Goal: Communication & Community: Share content

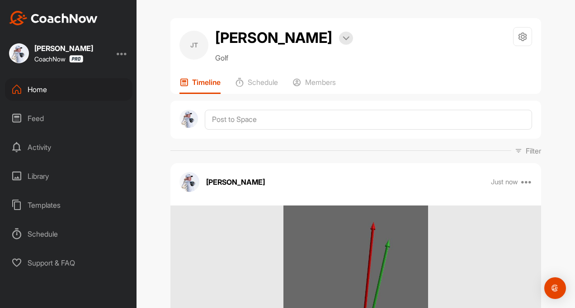
scroll to position [90, 0]
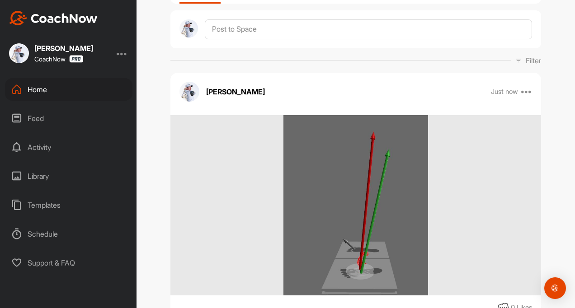
click at [20, 90] on icon at bounding box center [16, 89] width 11 height 11
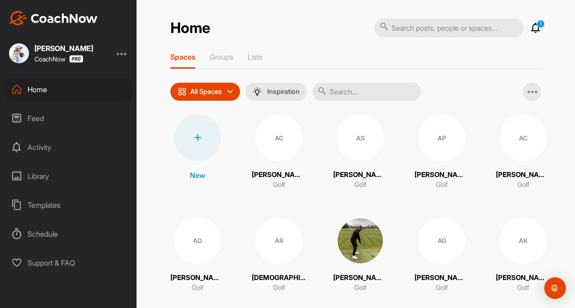
click at [36, 119] on div "Feed" at bounding box center [68, 118] width 127 height 23
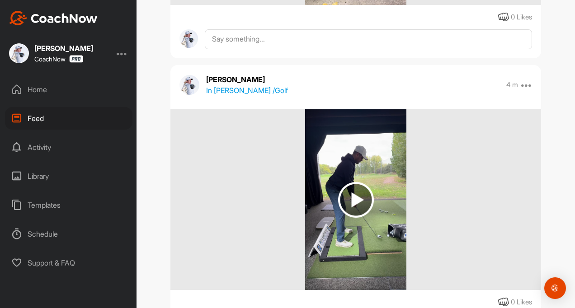
scroll to position [362, 0]
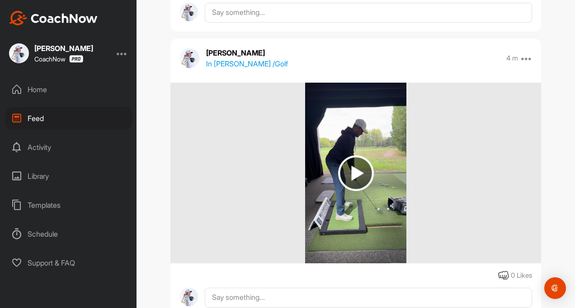
click at [224, 65] on p "In [PERSON_NAME] / Golf" at bounding box center [247, 63] width 82 height 11
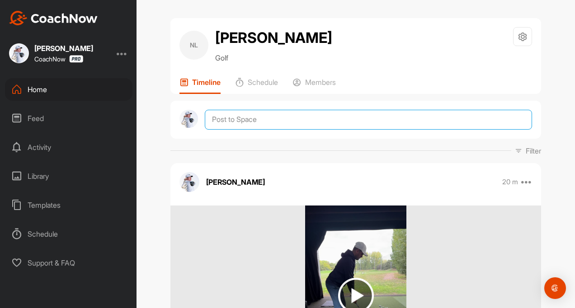
click at [227, 122] on textarea at bounding box center [368, 120] width 327 height 20
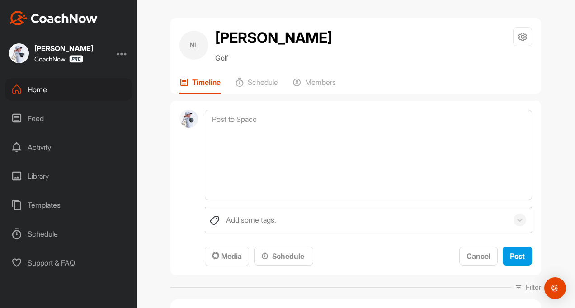
click at [215, 268] on div "Add some tags. To pick up a draggable item, press the space bar. While dragging…" at bounding box center [355, 188] width 371 height 175
click at [221, 258] on span "Media" at bounding box center [227, 256] width 30 height 9
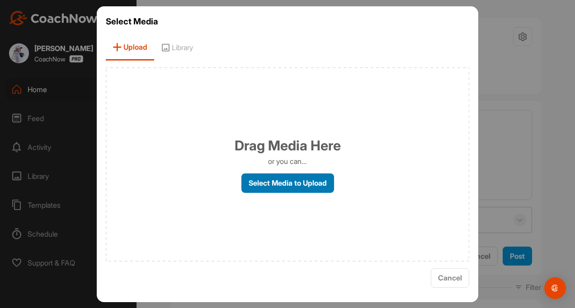
click at [273, 186] on label "Select Media to Upload" at bounding box center [287, 183] width 93 height 19
click at [0, 0] on input "Select Media to Upload" at bounding box center [0, 0] width 0 height 0
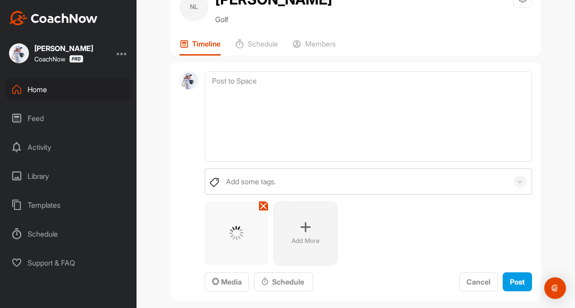
scroll to position [90, 0]
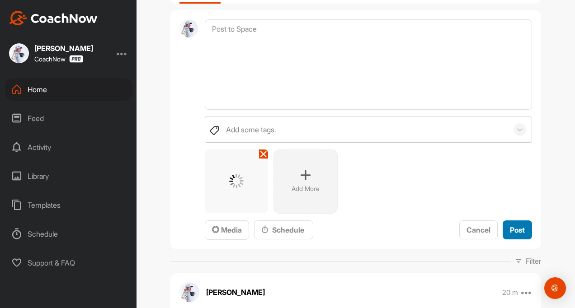
click at [515, 232] on span "Post" at bounding box center [517, 230] width 15 height 9
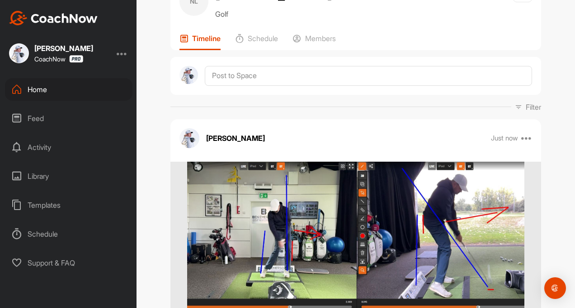
scroll to position [0, 0]
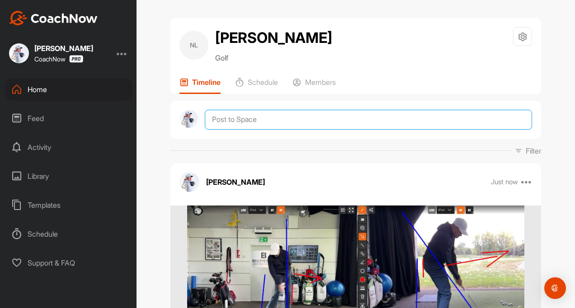
click at [245, 119] on textarea at bounding box center [368, 120] width 327 height 20
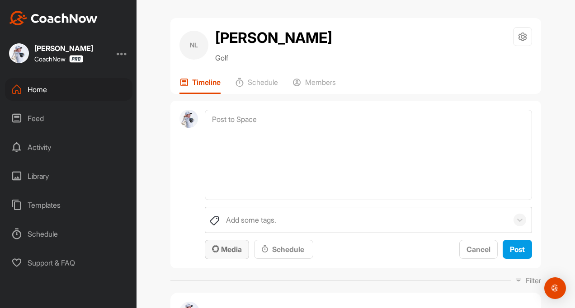
click at [214, 248] on icon "button" at bounding box center [215, 248] width 7 height 7
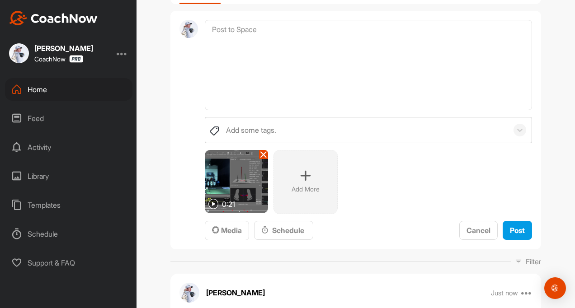
scroll to position [90, 0]
click at [503, 224] on button "Post" at bounding box center [517, 230] width 29 height 19
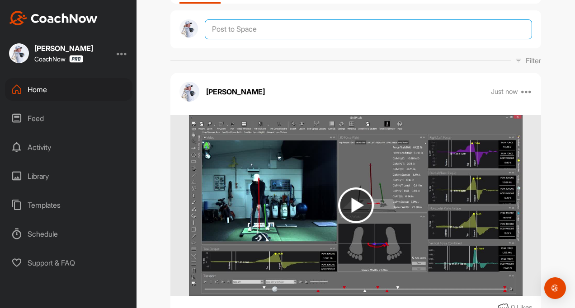
click at [238, 29] on textarea at bounding box center [368, 29] width 327 height 20
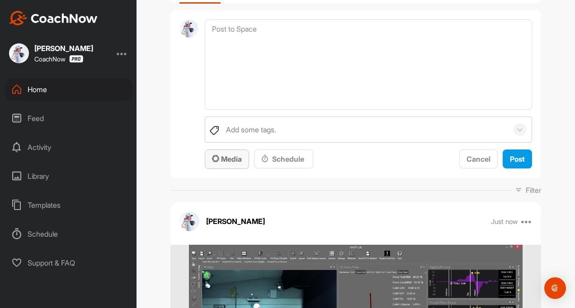
click at [218, 153] on button "Media" at bounding box center [227, 159] width 44 height 19
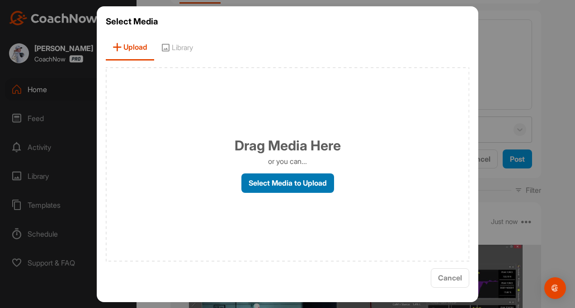
click at [255, 175] on label "Select Media to Upload" at bounding box center [287, 183] width 93 height 19
click at [0, 0] on input "Select Media to Upload" at bounding box center [0, 0] width 0 height 0
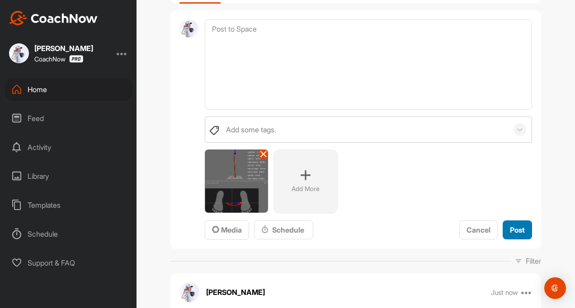
click at [510, 233] on span "Post" at bounding box center [517, 230] width 15 height 9
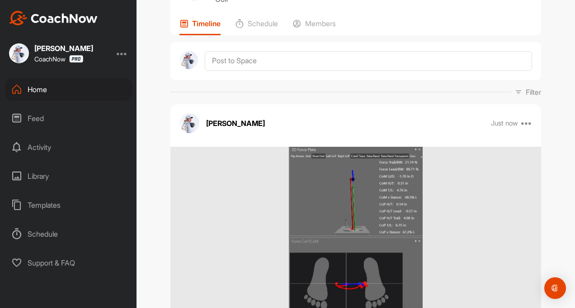
scroll to position [45, 0]
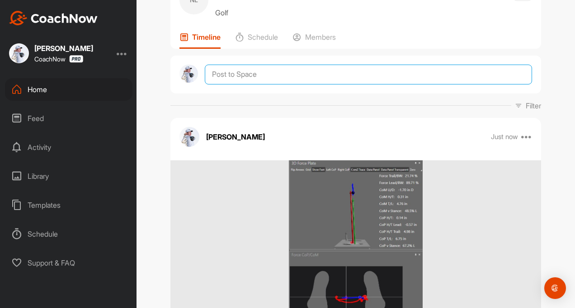
click at [223, 71] on textarea at bounding box center [368, 75] width 327 height 20
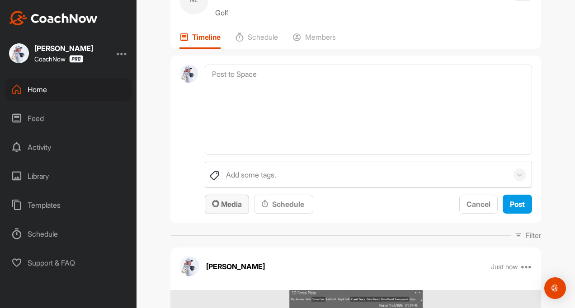
click at [226, 205] on span "Media" at bounding box center [227, 204] width 30 height 9
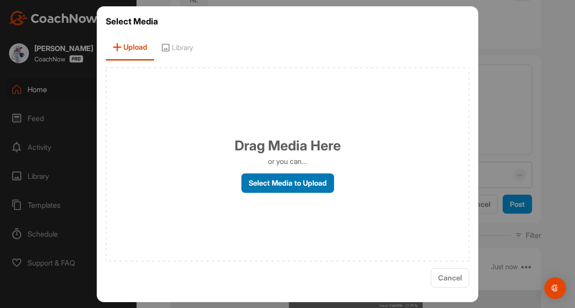
click at [254, 179] on label "Select Media to Upload" at bounding box center [287, 183] width 93 height 19
click at [0, 0] on input "Select Media to Upload" at bounding box center [0, 0] width 0 height 0
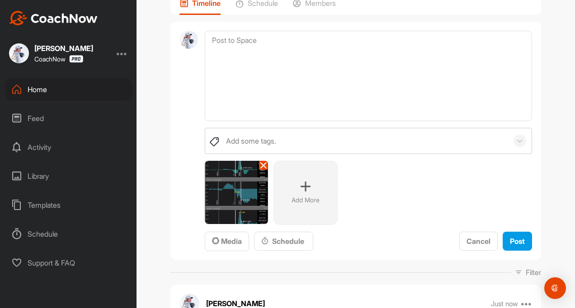
scroll to position [181, 0]
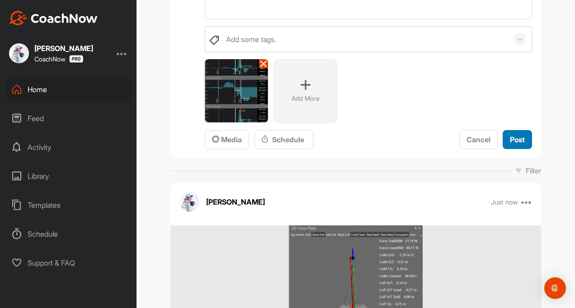
click at [515, 147] on button "Post" at bounding box center [517, 139] width 29 height 19
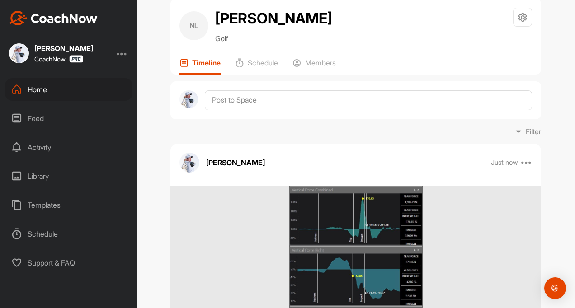
scroll to position [0, 0]
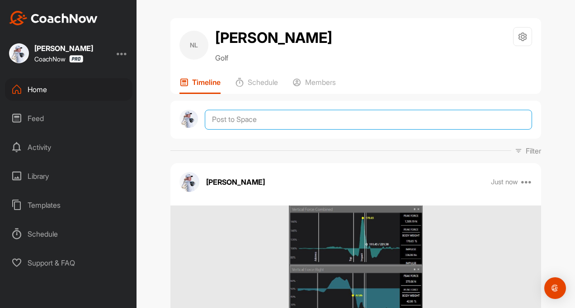
click at [232, 117] on textarea at bounding box center [368, 120] width 327 height 20
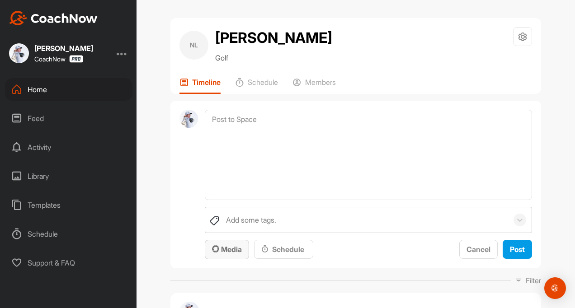
click at [219, 250] on span "Media" at bounding box center [227, 249] width 30 height 9
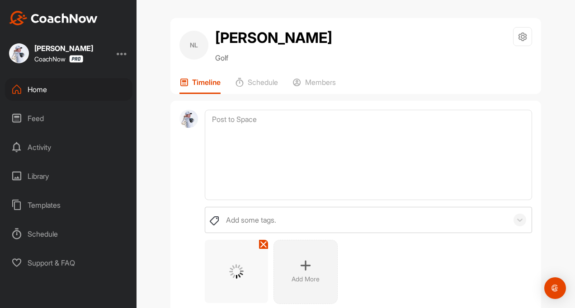
scroll to position [90, 0]
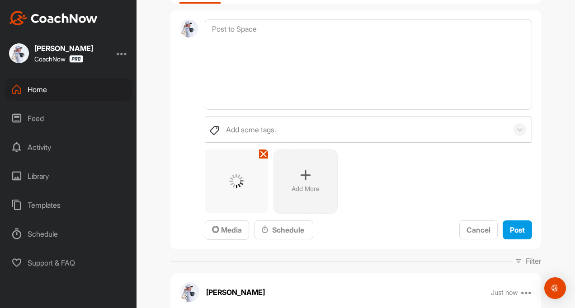
click at [496, 227] on div "Cancel Post" at bounding box center [495, 231] width 73 height 20
click at [510, 226] on span "Post" at bounding box center [517, 230] width 15 height 9
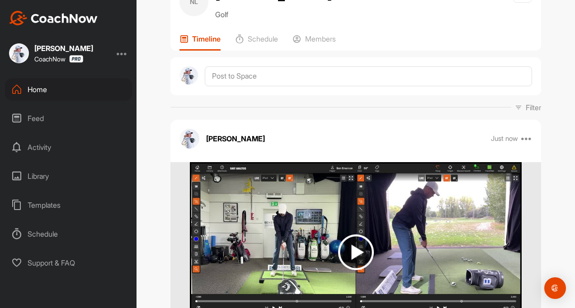
scroll to position [0, 0]
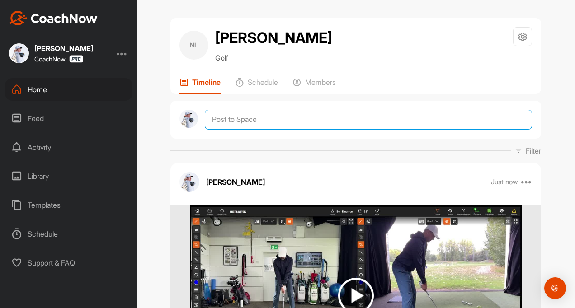
click at [218, 120] on textarea at bounding box center [368, 120] width 327 height 20
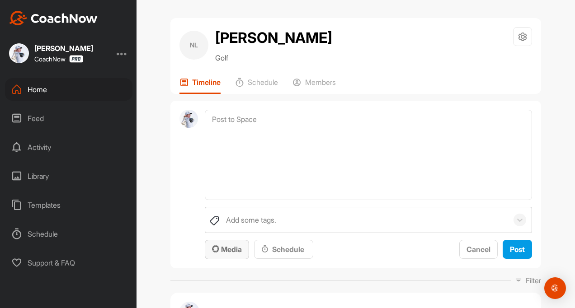
click at [222, 255] on div "Media" at bounding box center [227, 249] width 30 height 11
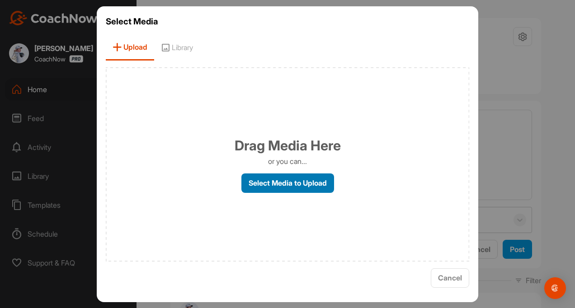
click at [258, 175] on label "Select Media to Upload" at bounding box center [287, 183] width 93 height 19
click at [0, 0] on input "Select Media to Upload" at bounding box center [0, 0] width 0 height 0
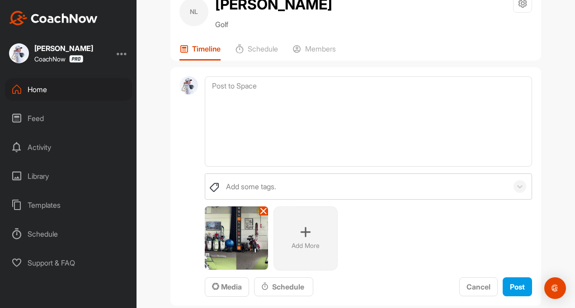
scroll to position [90, 0]
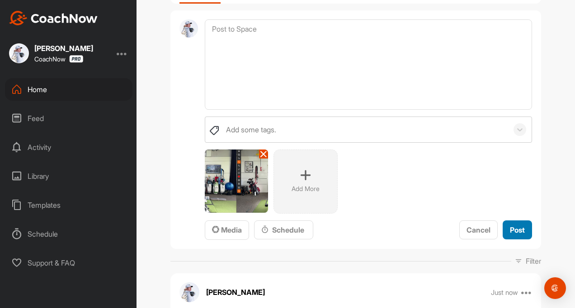
click at [510, 227] on span "Post" at bounding box center [517, 230] width 15 height 9
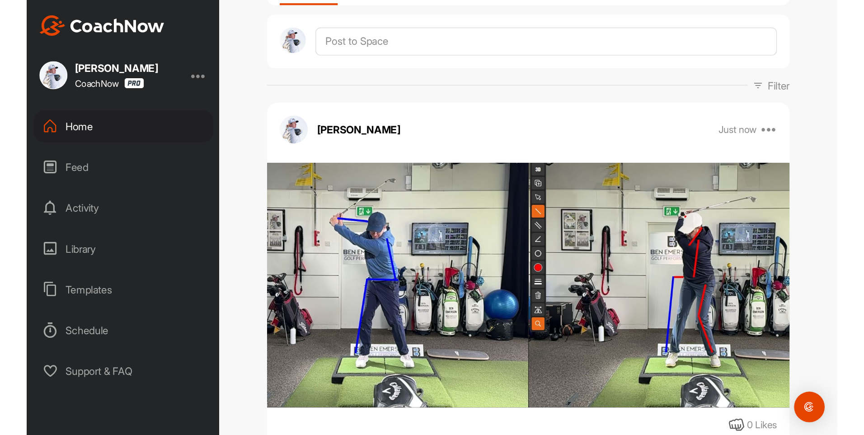
scroll to position [0, 0]
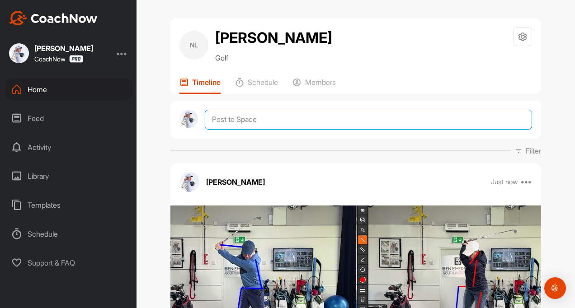
drag, startPoint x: 235, startPoint y: 114, endPoint x: 231, endPoint y: 133, distance: 19.0
click at [235, 114] on textarea at bounding box center [368, 120] width 327 height 20
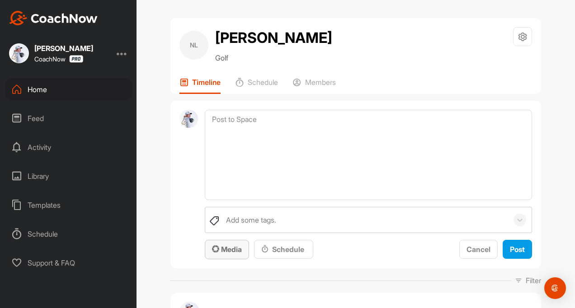
click at [230, 243] on button "Media" at bounding box center [227, 249] width 44 height 19
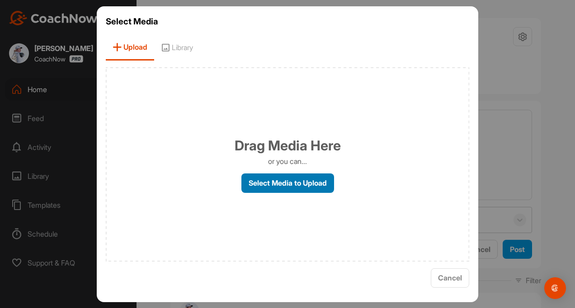
click at [293, 191] on label "Select Media to Upload" at bounding box center [287, 183] width 93 height 19
click at [0, 0] on input "Select Media to Upload" at bounding box center [0, 0] width 0 height 0
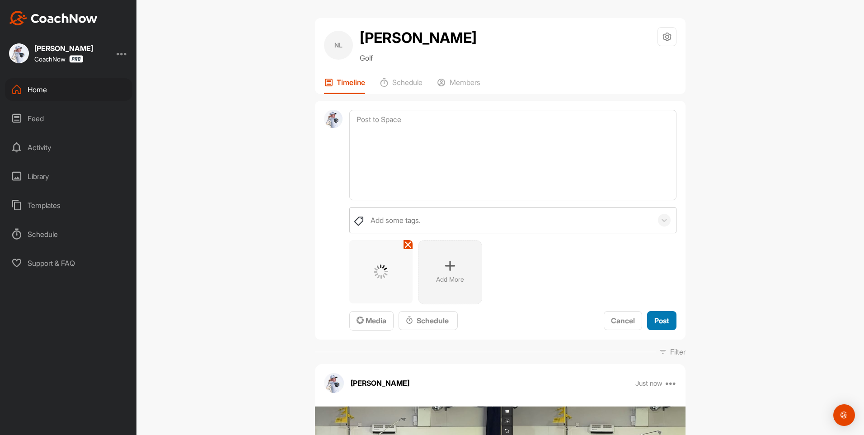
click at [574, 308] on button "Post" at bounding box center [661, 320] width 29 height 19
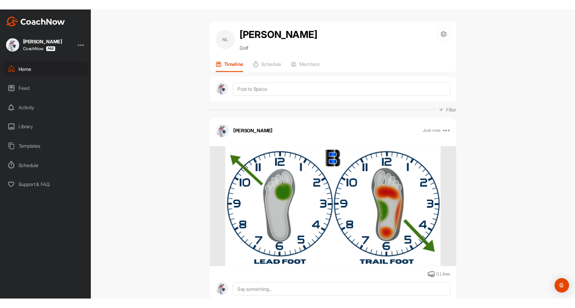
scroll to position [45, 0]
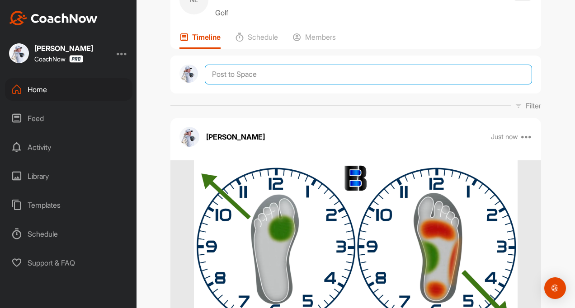
click at [252, 69] on textarea at bounding box center [368, 75] width 327 height 20
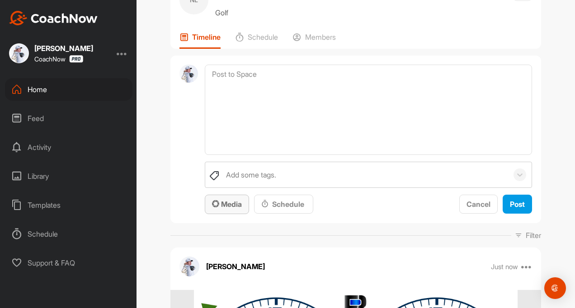
click at [221, 202] on span "Media" at bounding box center [227, 204] width 30 height 9
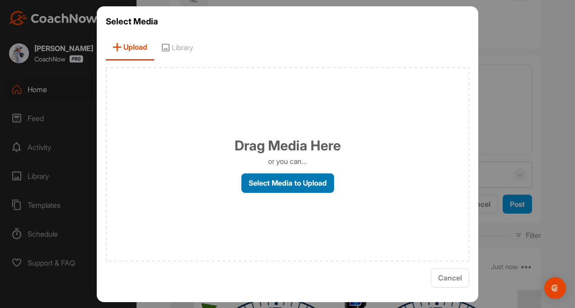
click at [269, 180] on label "Select Media to Upload" at bounding box center [287, 183] width 93 height 19
click at [0, 0] on input "Select Media to Upload" at bounding box center [0, 0] width 0 height 0
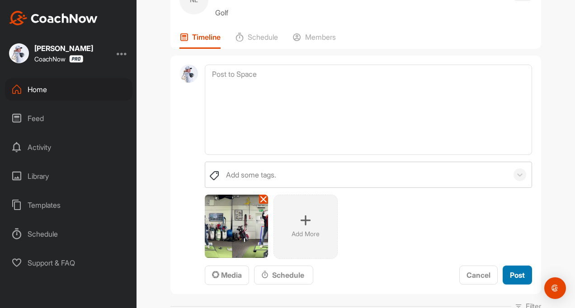
click at [520, 271] on span "Post" at bounding box center [517, 275] width 15 height 9
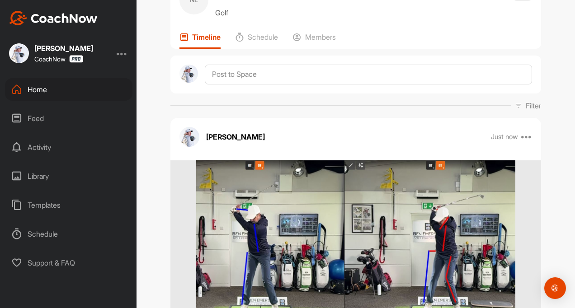
click at [28, 111] on div "Feed" at bounding box center [68, 118] width 127 height 23
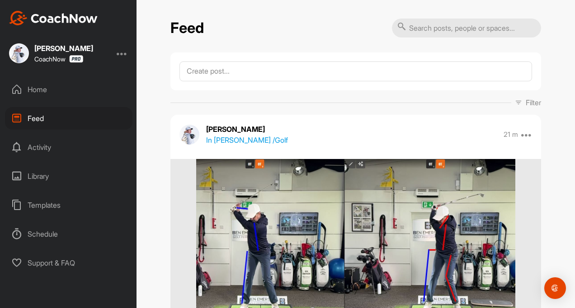
click at [38, 118] on div "Feed" at bounding box center [68, 118] width 127 height 23
click at [50, 115] on div "Feed" at bounding box center [68, 118] width 127 height 23
click at [35, 151] on div "Activity" at bounding box center [68, 147] width 127 height 23
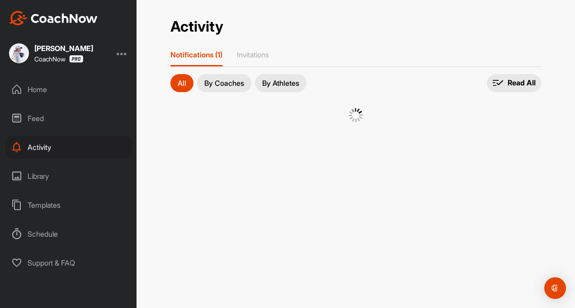
click at [38, 88] on div "Home" at bounding box center [68, 89] width 127 height 23
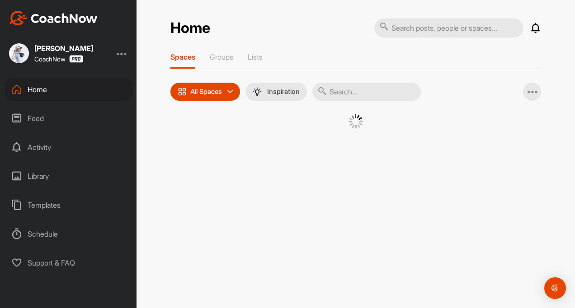
click at [353, 88] on input "text" at bounding box center [366, 92] width 108 height 18
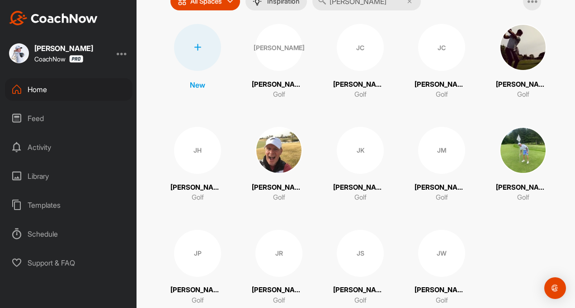
scroll to position [118, 0]
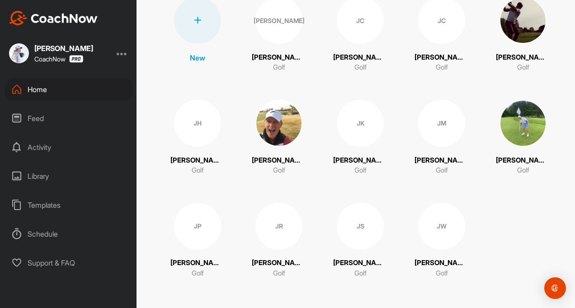
type input "[PERSON_NAME]"
click at [201, 260] on p "[PERSON_NAME]" at bounding box center [197, 263] width 54 height 10
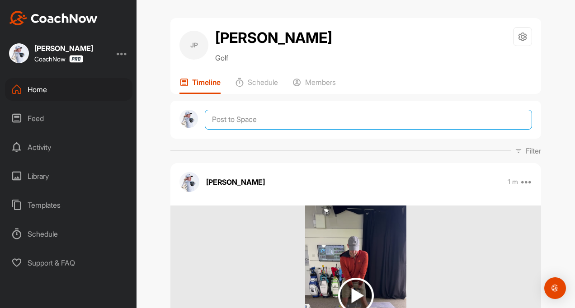
click at [229, 118] on textarea at bounding box center [368, 120] width 327 height 20
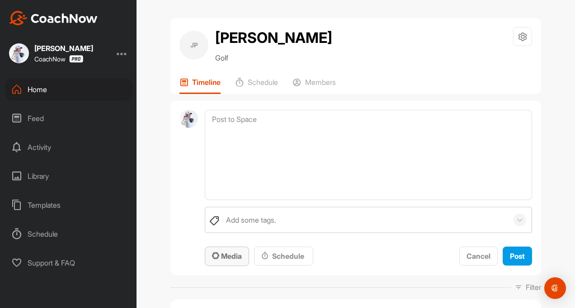
click at [224, 250] on button "Media" at bounding box center [227, 256] width 44 height 19
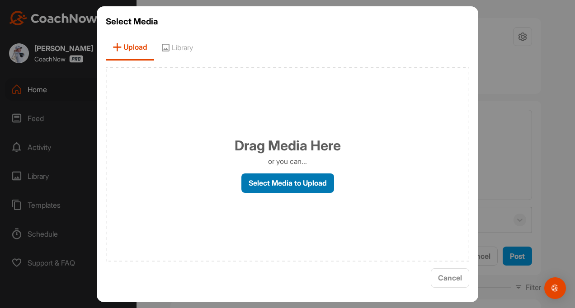
click at [255, 180] on label "Select Media to Upload" at bounding box center [287, 183] width 93 height 19
click at [0, 0] on input "Select Media to Upload" at bounding box center [0, 0] width 0 height 0
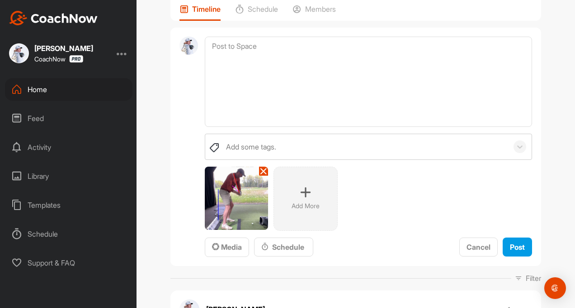
scroll to position [136, 0]
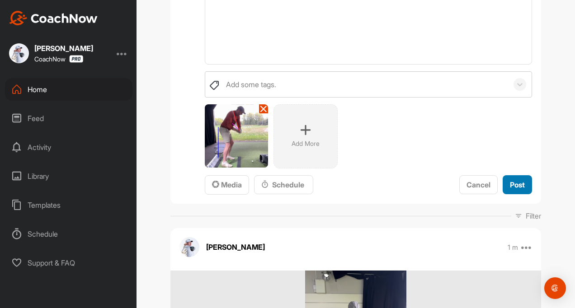
click at [520, 184] on span "Post" at bounding box center [517, 184] width 15 height 9
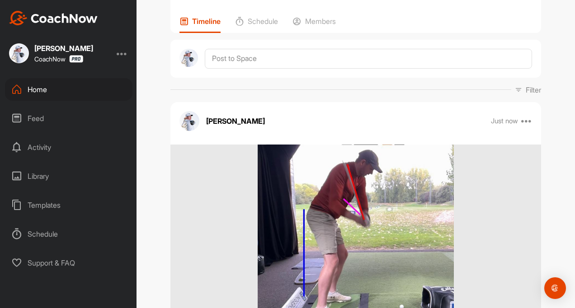
scroll to position [0, 0]
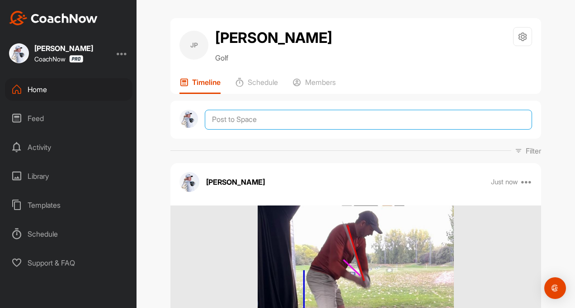
drag, startPoint x: 253, startPoint y: 118, endPoint x: 249, endPoint y: 151, distance: 32.4
click at [253, 118] on textarea at bounding box center [368, 120] width 327 height 20
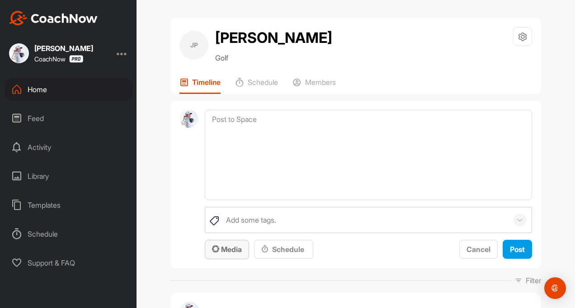
click at [230, 250] on span "Media" at bounding box center [227, 249] width 30 height 9
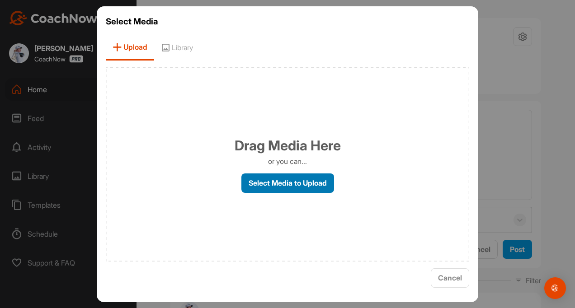
click at [282, 192] on label "Select Media to Upload" at bounding box center [287, 183] width 93 height 19
click at [0, 0] on input "Select Media to Upload" at bounding box center [0, 0] width 0 height 0
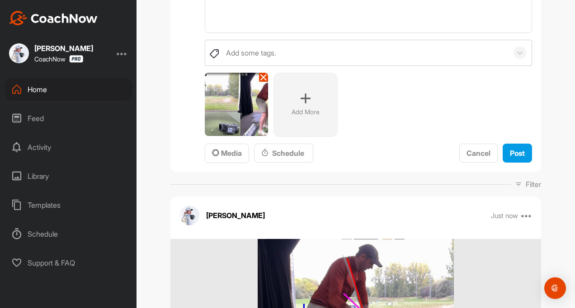
scroll to position [181, 0]
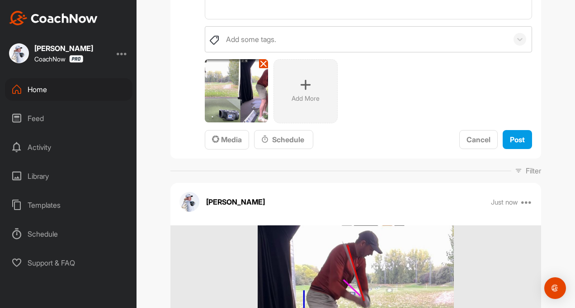
click at [510, 129] on div "Add some tags. Add More To pick up a draggable item, press the space bar. While…" at bounding box center [368, 88] width 327 height 124
click at [510, 136] on span "Post" at bounding box center [517, 139] width 15 height 9
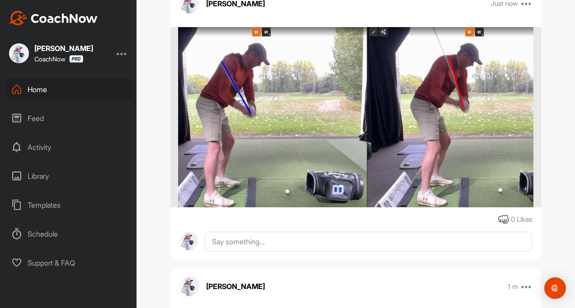
scroll to position [0, 0]
